Goal: Task Accomplishment & Management: Manage account settings

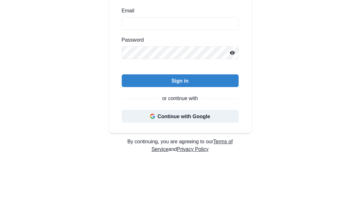
type input "**********"
click at [217, 77] on button "Sign in" at bounding box center [180, 80] width 117 height 13
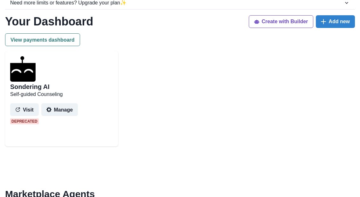
scroll to position [87, 0]
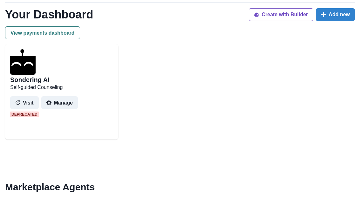
click at [59, 102] on button "Manage" at bounding box center [59, 102] width 37 height 13
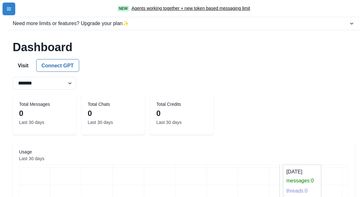
click at [12, 10] on button "menu-icon" at bounding box center [9, 9] width 13 height 13
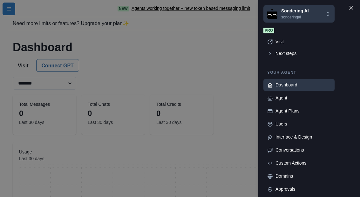
click at [301, 111] on div "Agent Plans" at bounding box center [302, 111] width 55 height 7
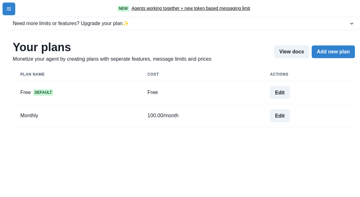
click at [284, 117] on button "Edit" at bounding box center [280, 115] width 20 height 13
select select "*****"
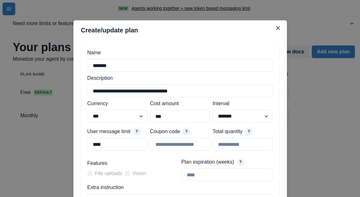
click at [277, 29] on icon "Close" at bounding box center [278, 28] width 4 height 4
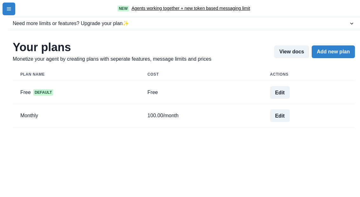
click at [353, 21] on icon "button" at bounding box center [351, 23] width 6 height 6
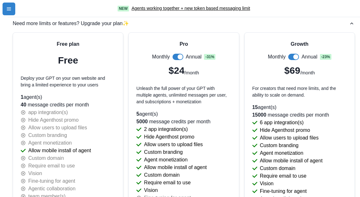
click at [346, 21] on div "Need more limits or features? Upgrade your plan ✨" at bounding box center [181, 24] width 336 height 8
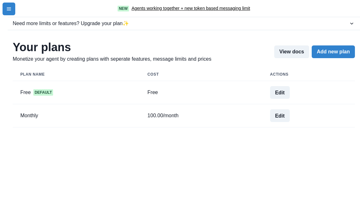
scroll to position [25, 0]
click at [284, 109] on button "Edit" at bounding box center [280, 115] width 20 height 13
select select "*****"
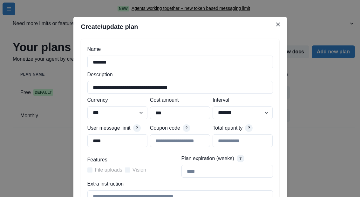
scroll to position [0, 0]
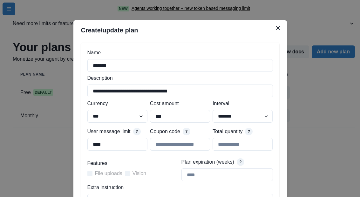
click at [280, 28] on button "Close" at bounding box center [278, 28] width 10 height 10
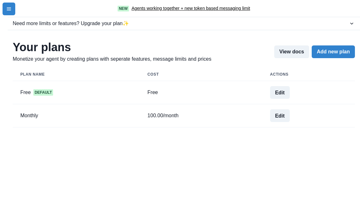
click at [11, 13] on button "menu-icon" at bounding box center [9, 9] width 13 height 13
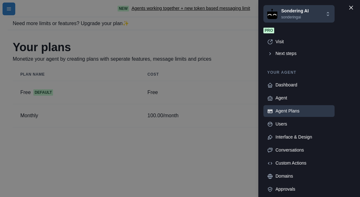
click at [321, 15] on div "Sondering AI sonderingai" at bounding box center [296, 14] width 58 height 12
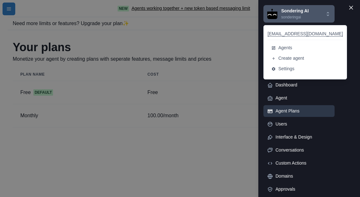
click at [301, 69] on button "Settings" at bounding box center [304, 68] width 75 height 10
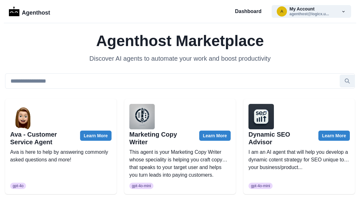
click at [330, 12] on button "a My Account agenthost@logicx.u..." at bounding box center [310, 11] width 79 height 13
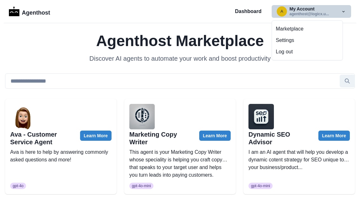
click at [312, 38] on button "Settings" at bounding box center [307, 40] width 70 height 11
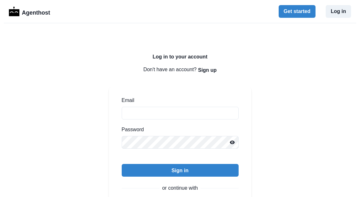
click at [199, 114] on input "Email" at bounding box center [180, 113] width 117 height 13
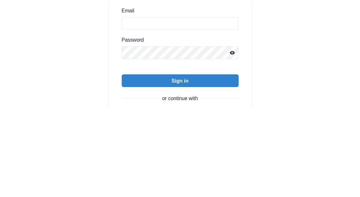
scroll to position [90, 0]
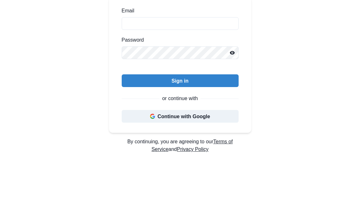
type input "**********"
click at [146, 81] on button "Sign in" at bounding box center [180, 80] width 117 height 13
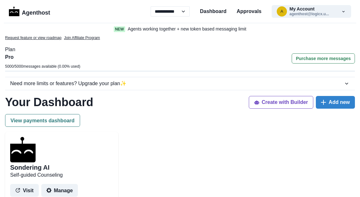
click at [339, 11] on button "a My Account agenthost@logicx.u..." at bounding box center [310, 11] width 79 height 13
click at [332, 10] on button "a My Account agenthost@logicx.u..." at bounding box center [310, 11] width 79 height 13
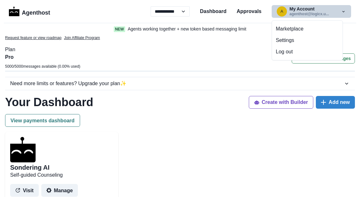
click at [304, 40] on button "Settings" at bounding box center [307, 40] width 70 height 11
